Goal: Task Accomplishment & Management: Manage account settings

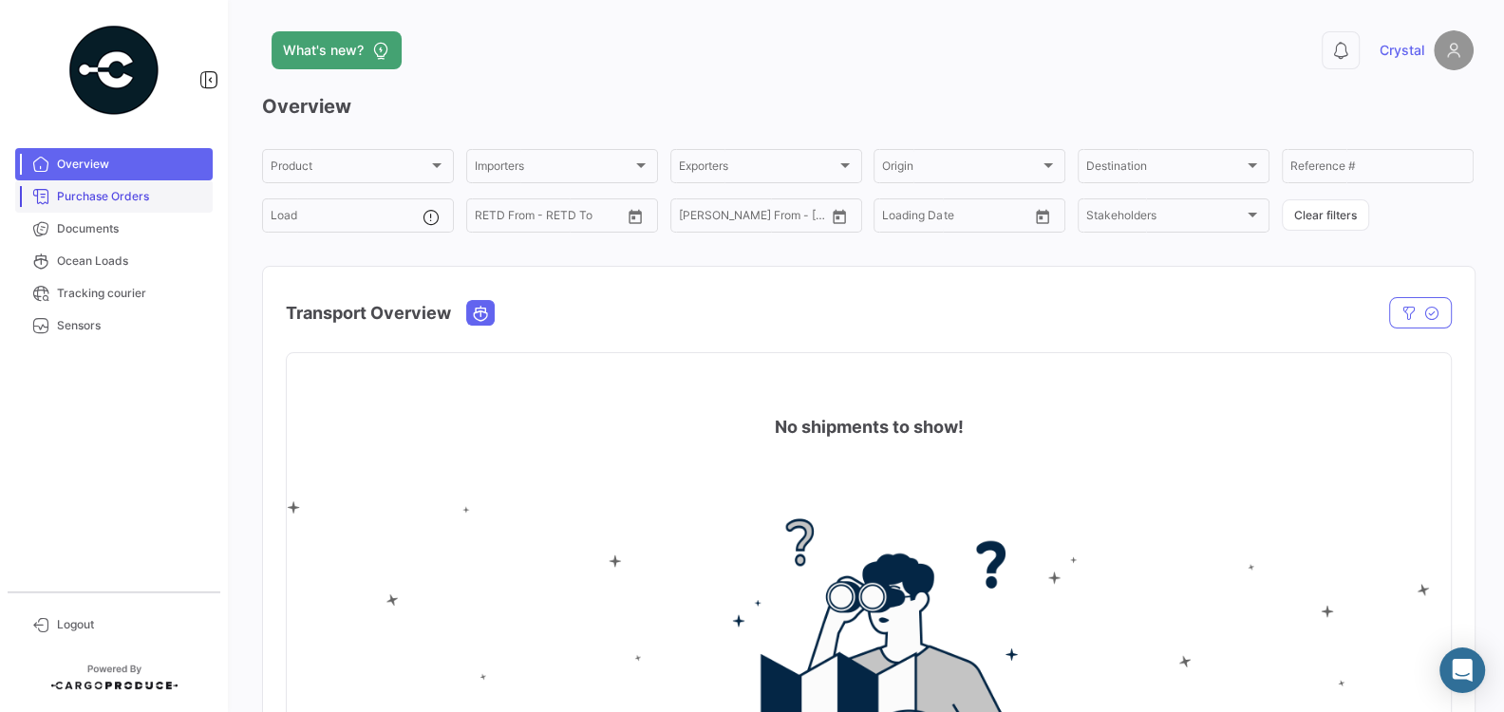
click at [167, 191] on span "Purchase Orders" at bounding box center [131, 196] width 148 height 17
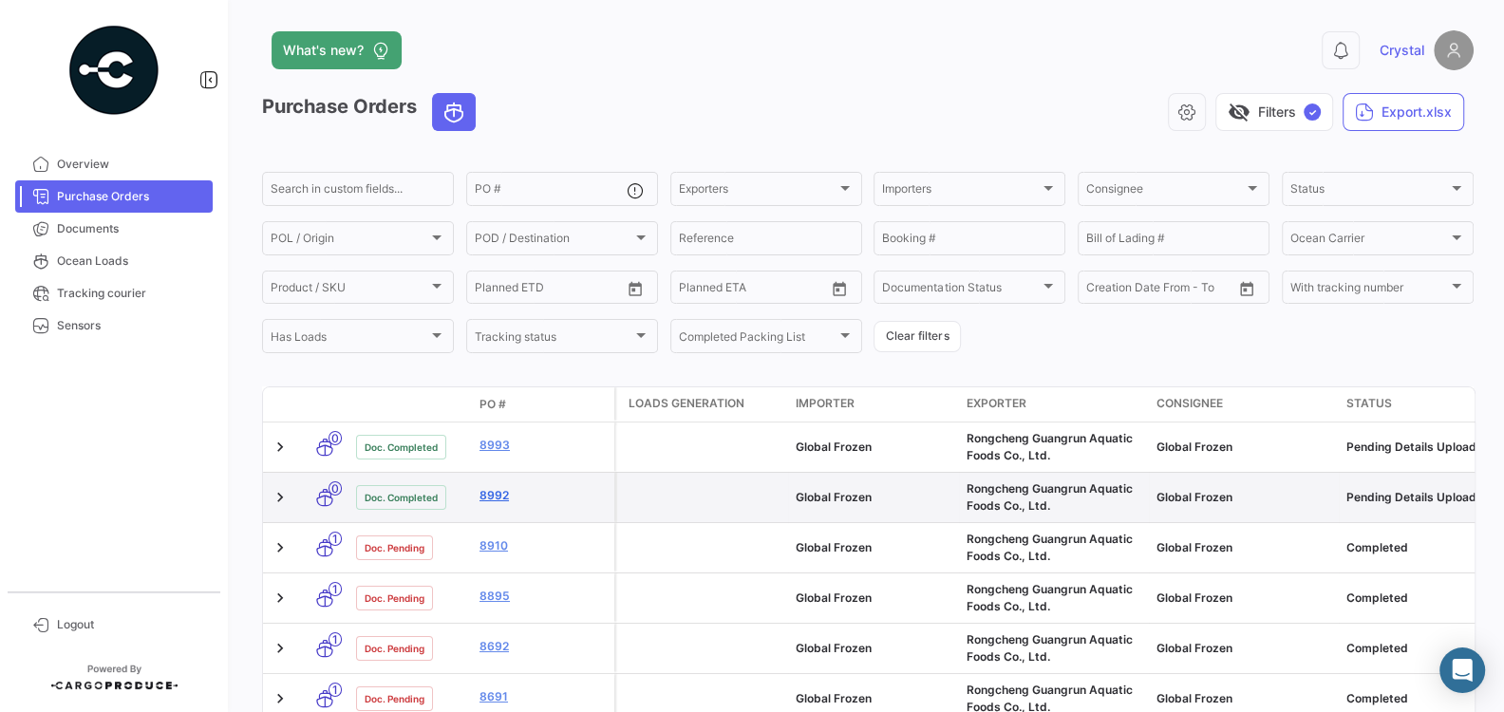
click at [494, 493] on link "8992" at bounding box center [542, 495] width 127 height 17
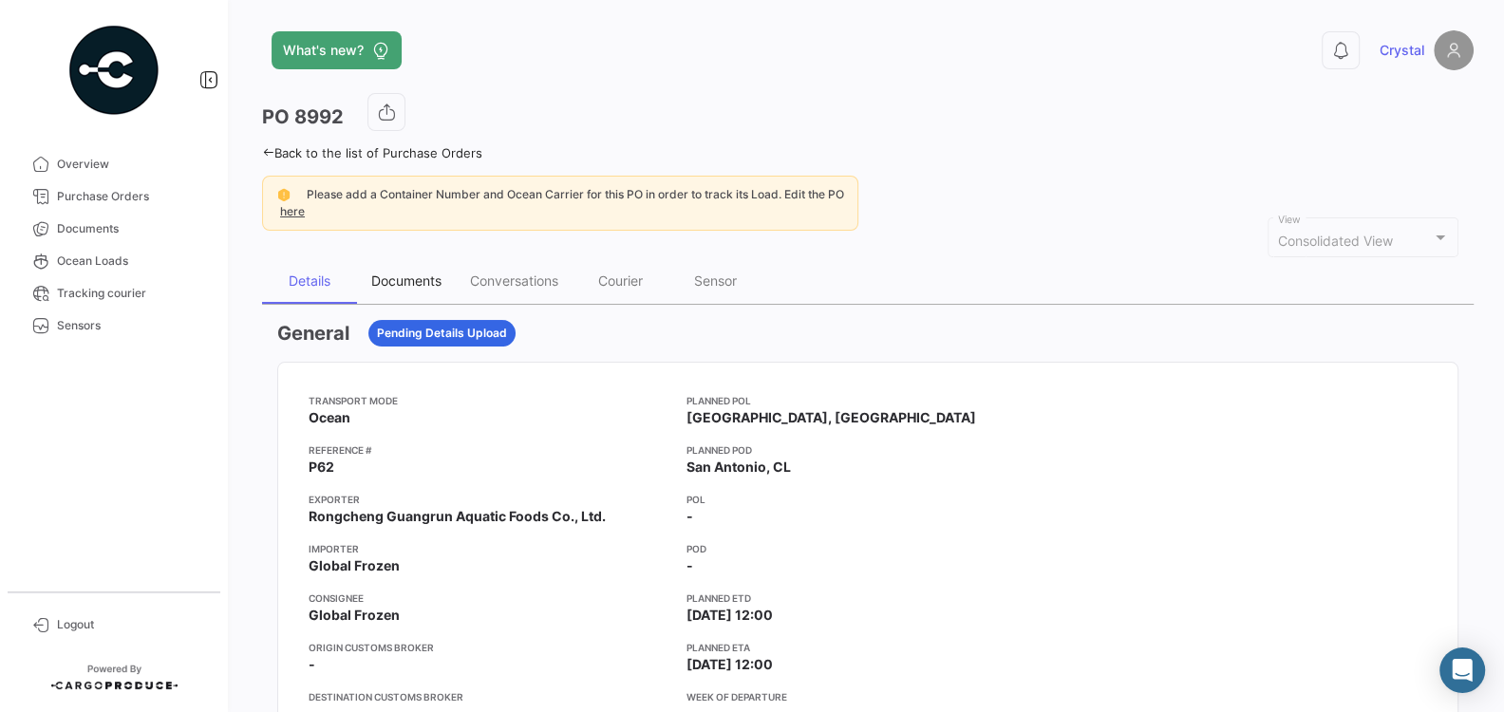
click at [390, 286] on div "Documents" at bounding box center [406, 280] width 70 height 16
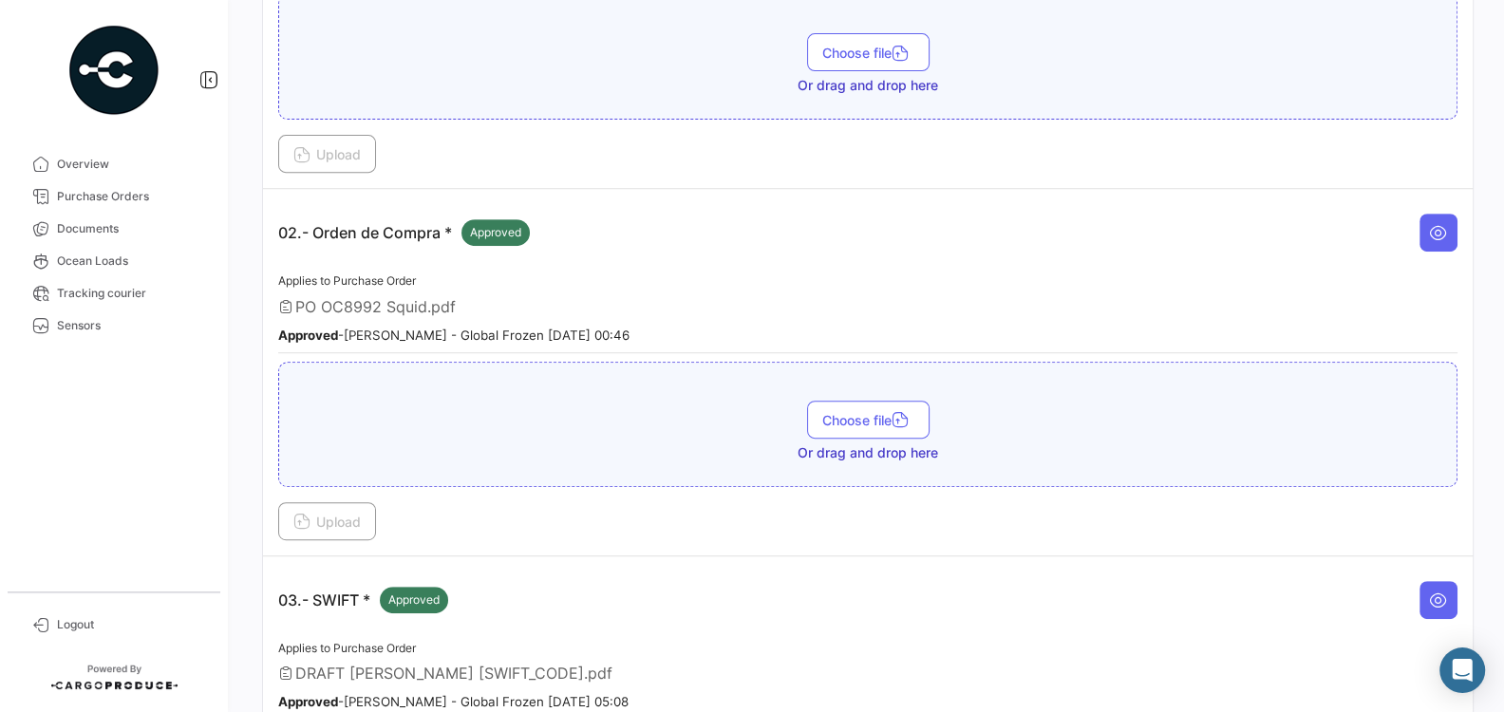
scroll to position [909, 0]
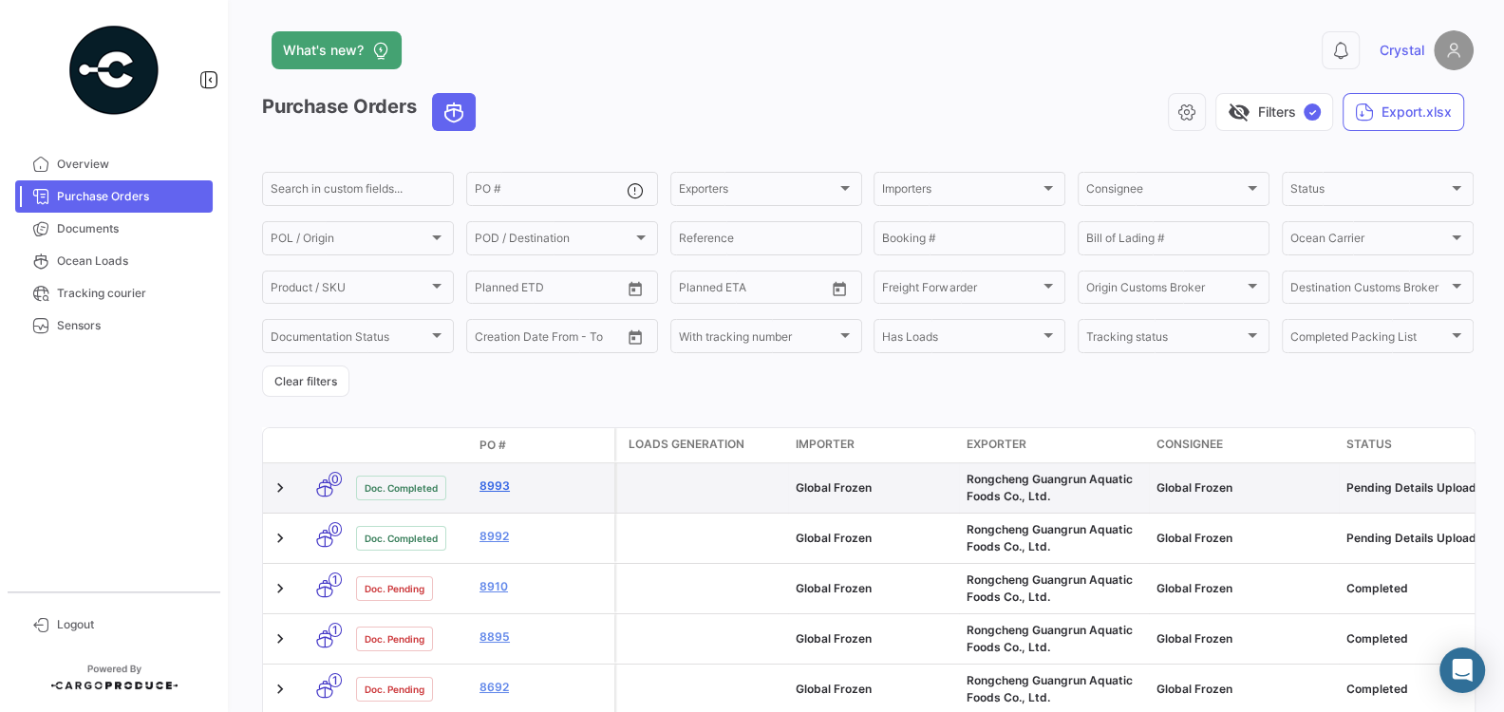
click at [499, 489] on link "8993" at bounding box center [542, 486] width 127 height 17
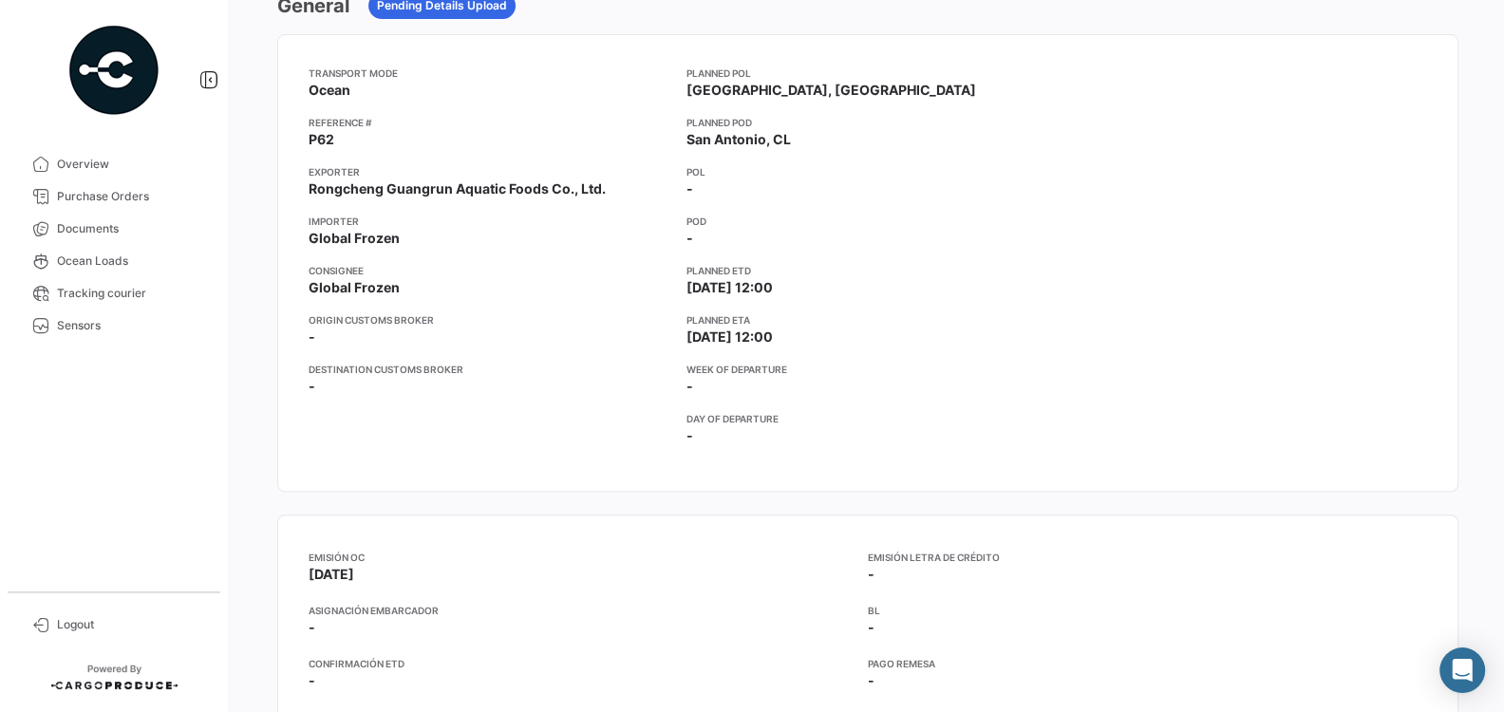
scroll to position [136, 0]
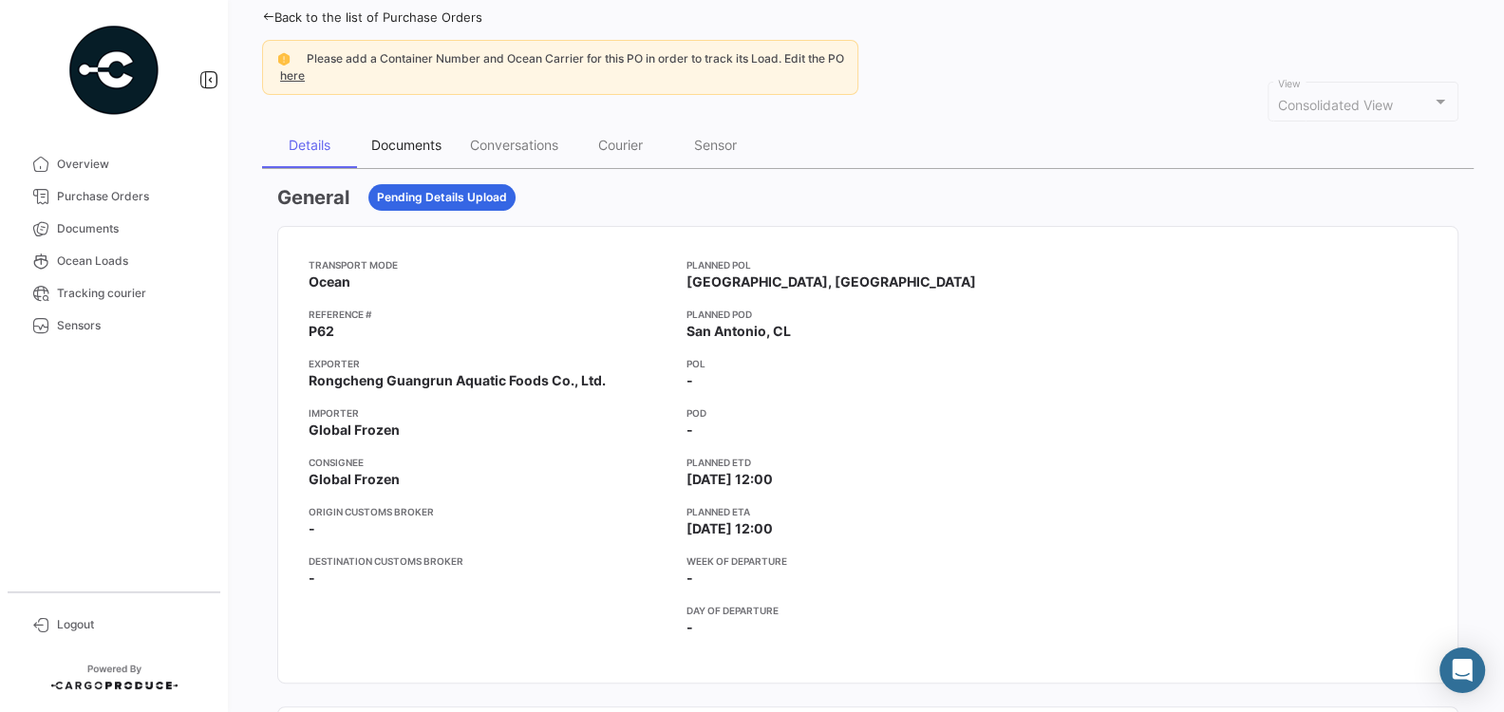
click at [407, 144] on div "Documents" at bounding box center [406, 145] width 70 height 16
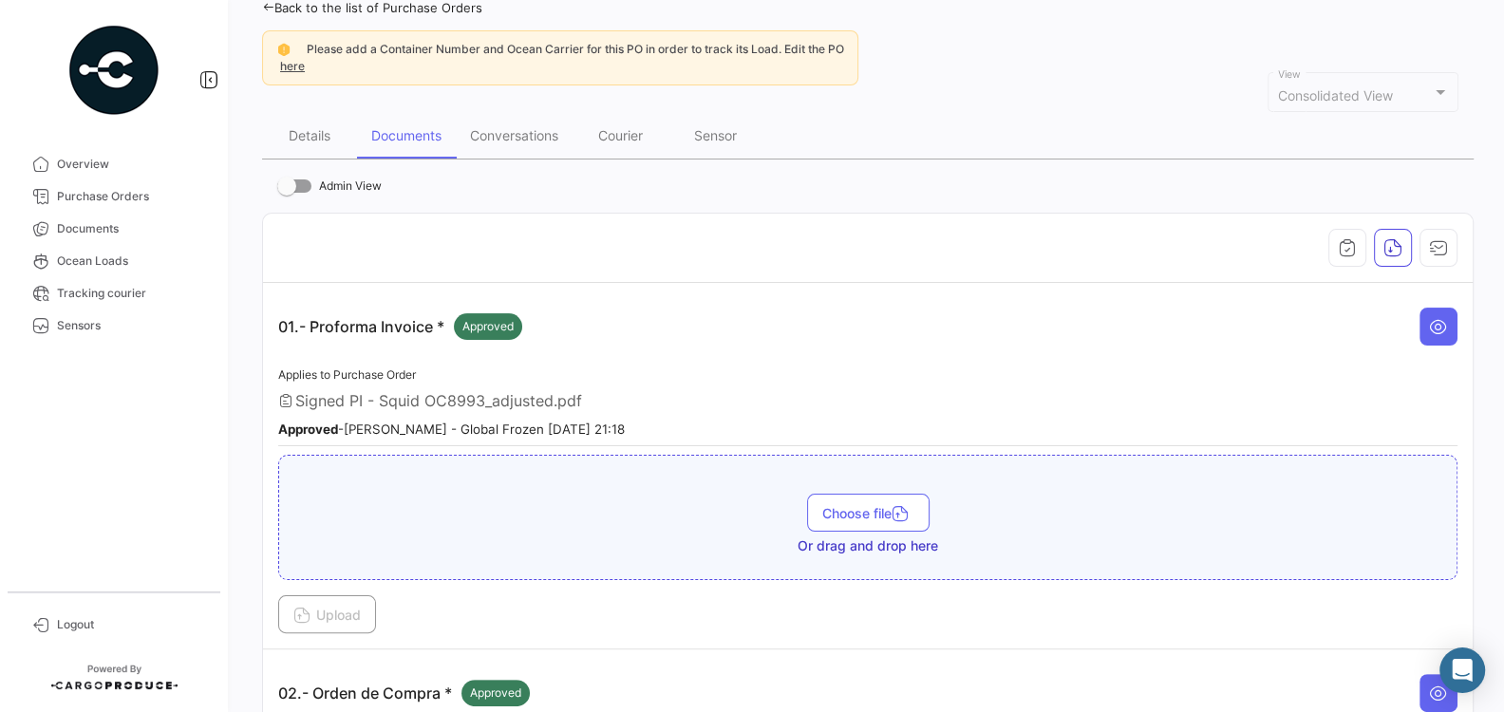
scroll to position [0, 0]
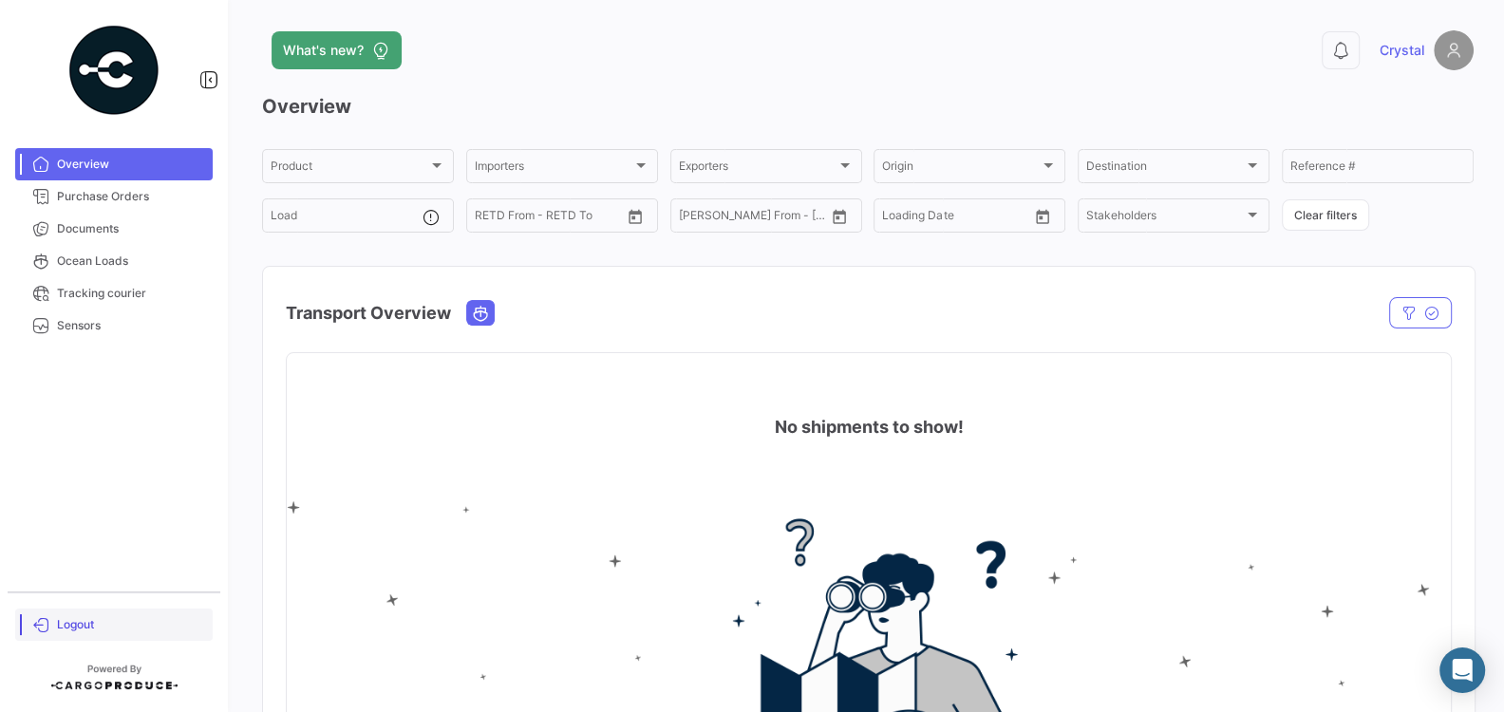
click at [79, 628] on span "Logout" at bounding box center [131, 624] width 148 height 17
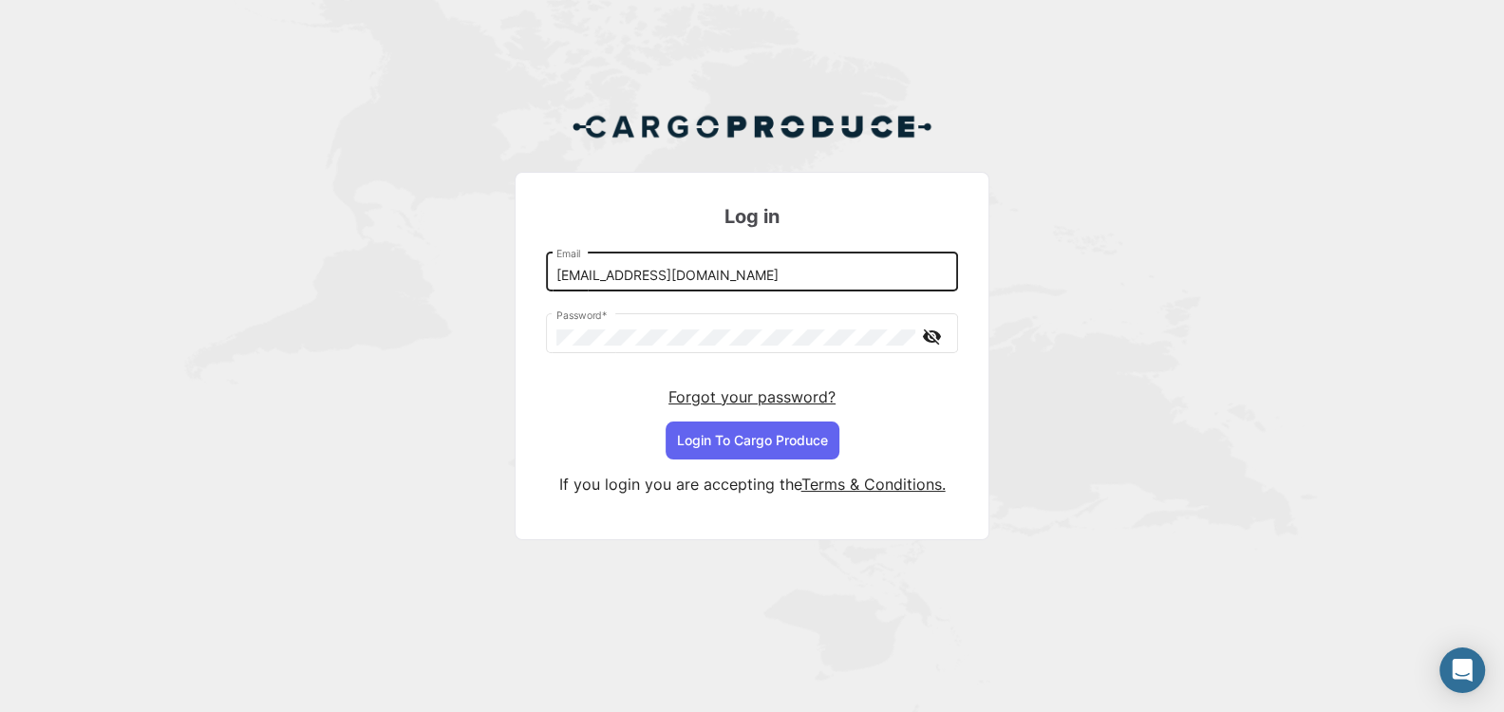
click at [722, 278] on input "[EMAIL_ADDRESS][DOMAIN_NAME]" at bounding box center [752, 276] width 392 height 16
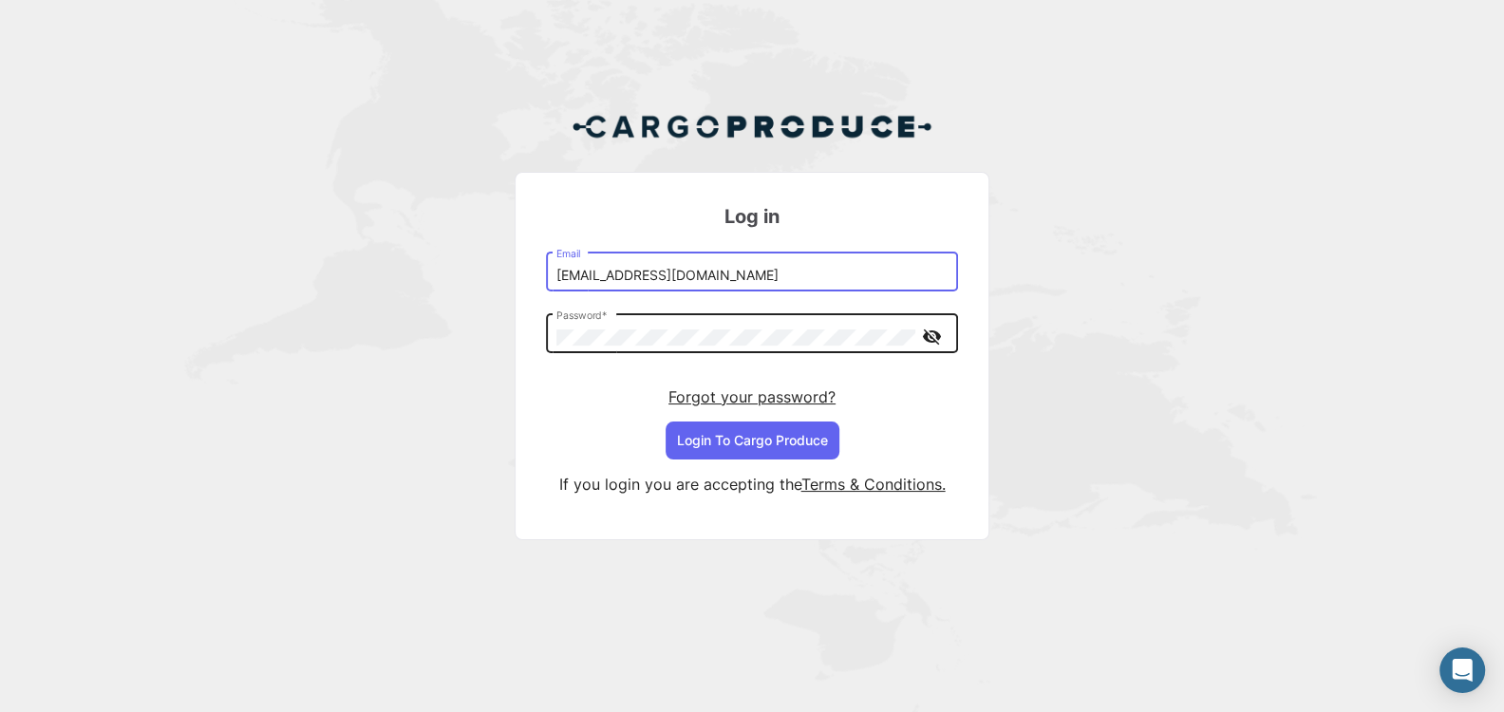
type input "[EMAIL_ADDRESS][DOMAIN_NAME]"
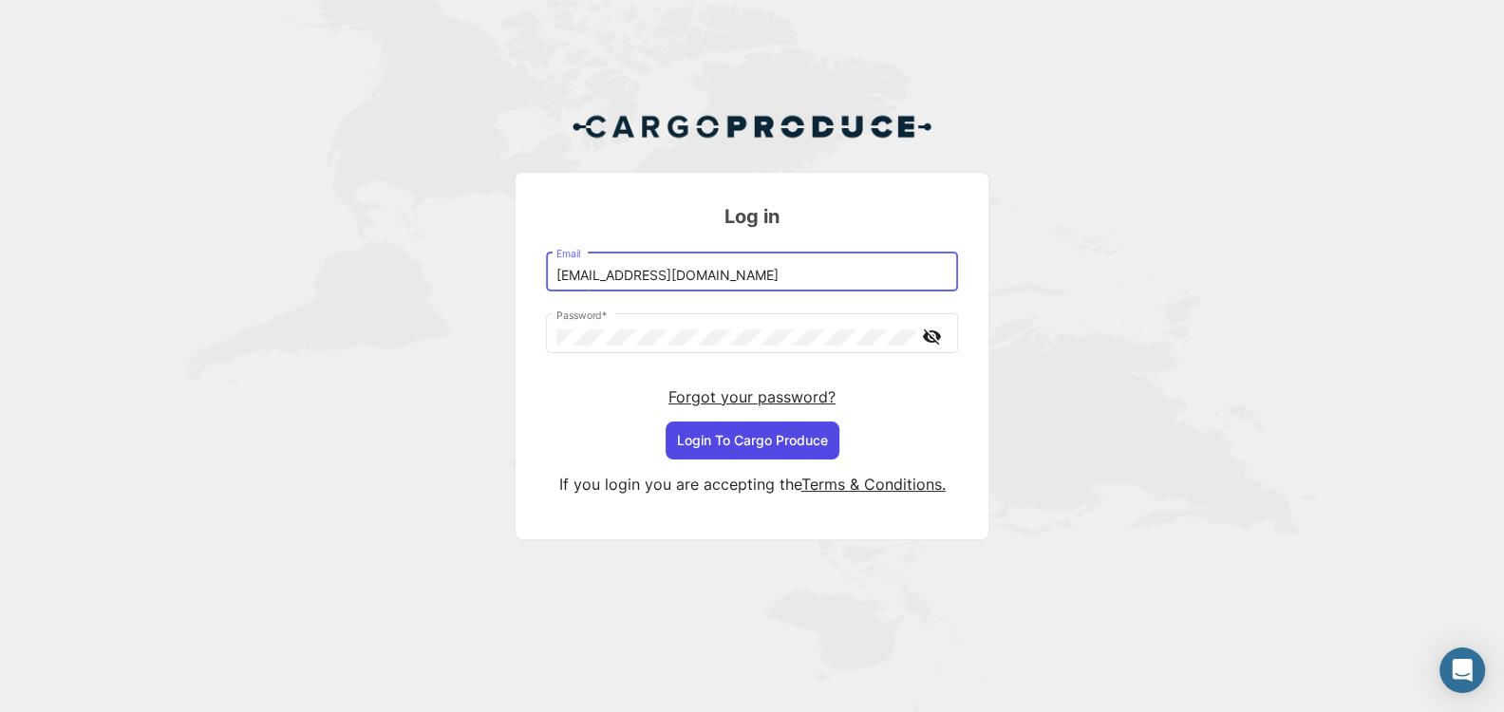
click at [712, 445] on button "Login To Cargo Produce" at bounding box center [753, 441] width 174 height 38
